Goal: Navigation & Orientation: Find specific page/section

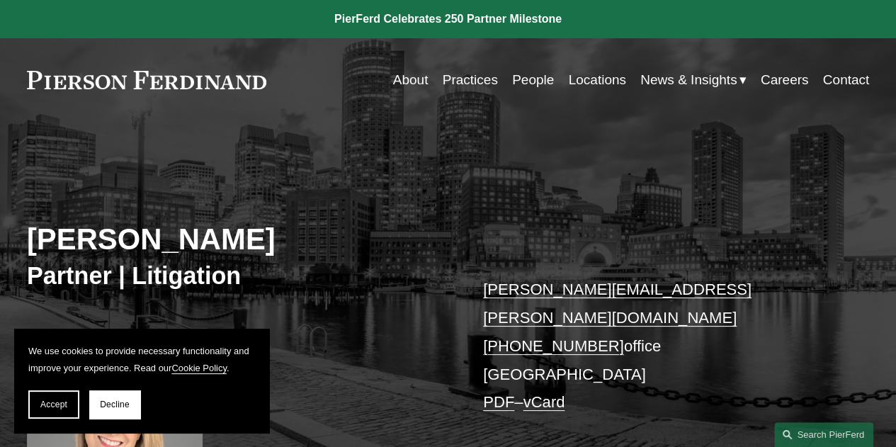
click at [529, 83] on link "People" at bounding box center [533, 80] width 42 height 27
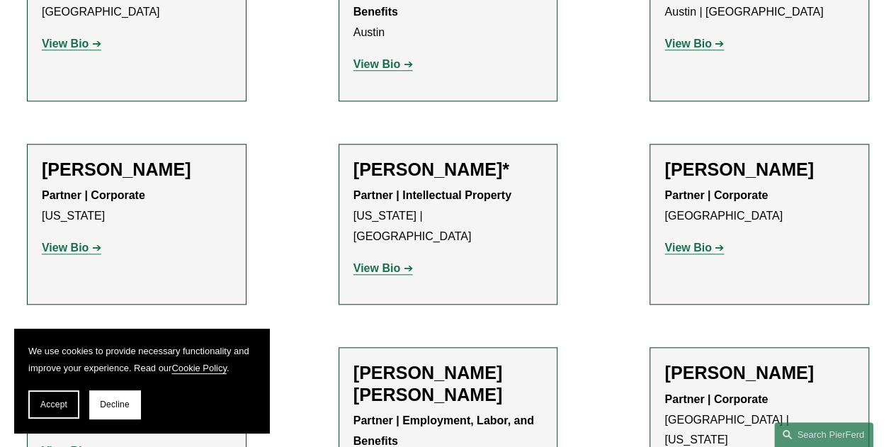
scroll to position [638, 0]
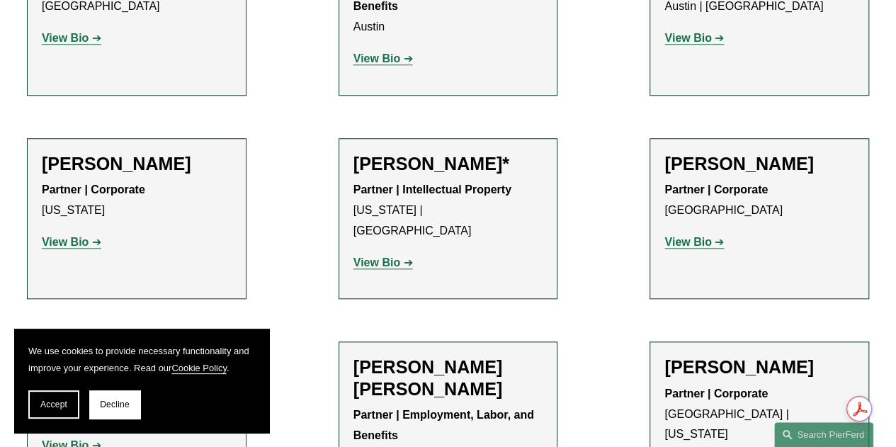
click at [120, 399] on button "Decline" at bounding box center [114, 404] width 51 height 28
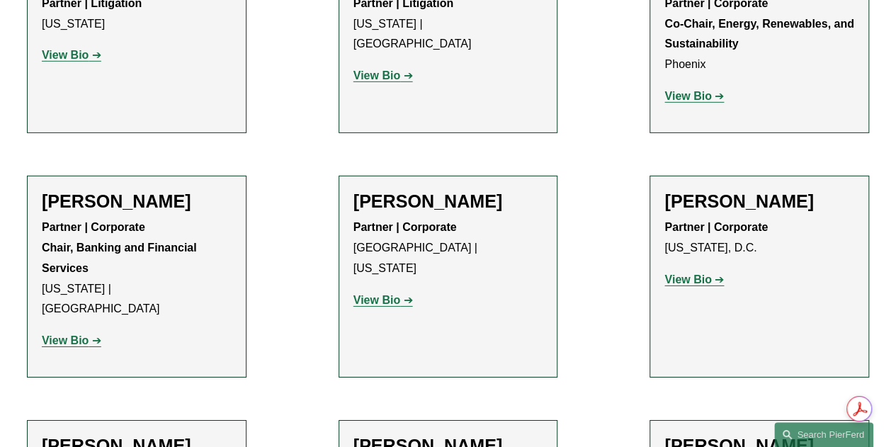
scroll to position [4889, 0]
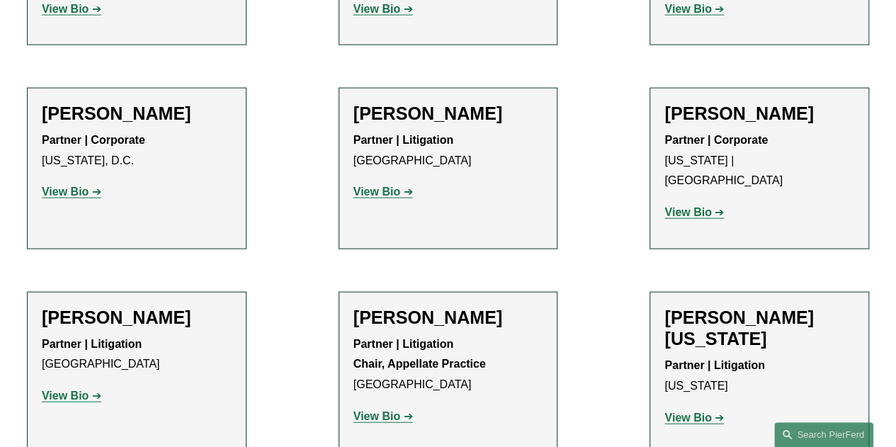
scroll to position [17998, 0]
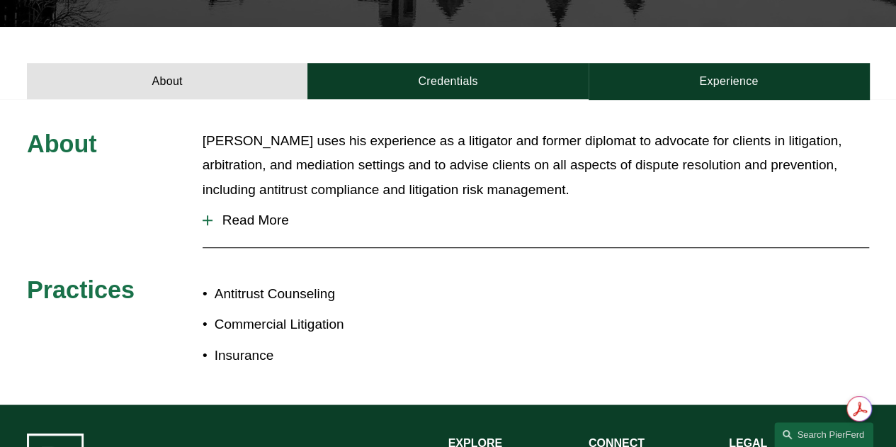
scroll to position [425, 0]
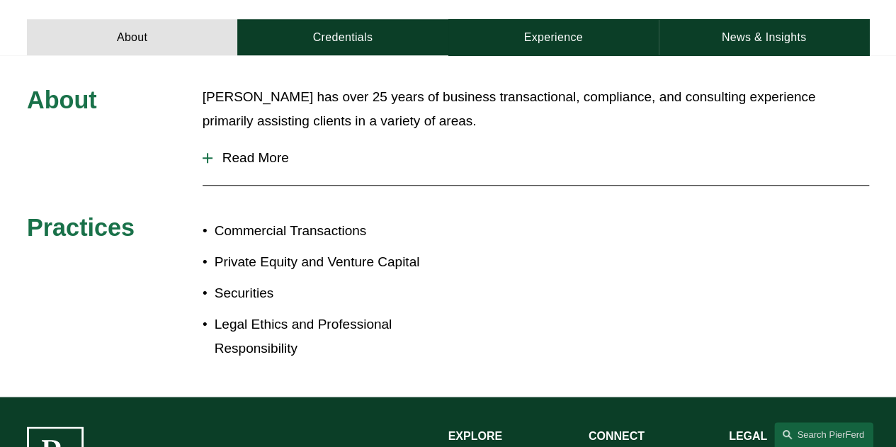
scroll to position [567, 0]
